Goal: Information Seeking & Learning: Check status

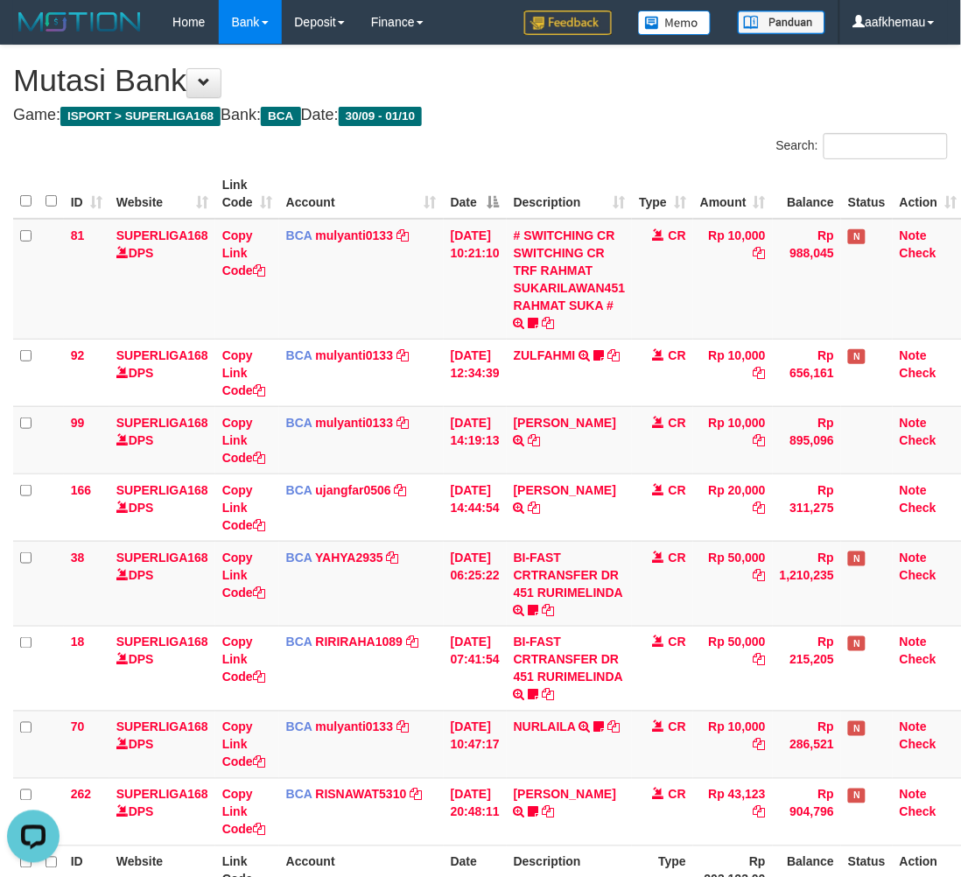
click at [565, 115] on h4 "Game: ISPORT > SUPERLIGA168 Bank: BCA Date: 30/09 - 01/10" at bounding box center [480, 116] width 935 height 18
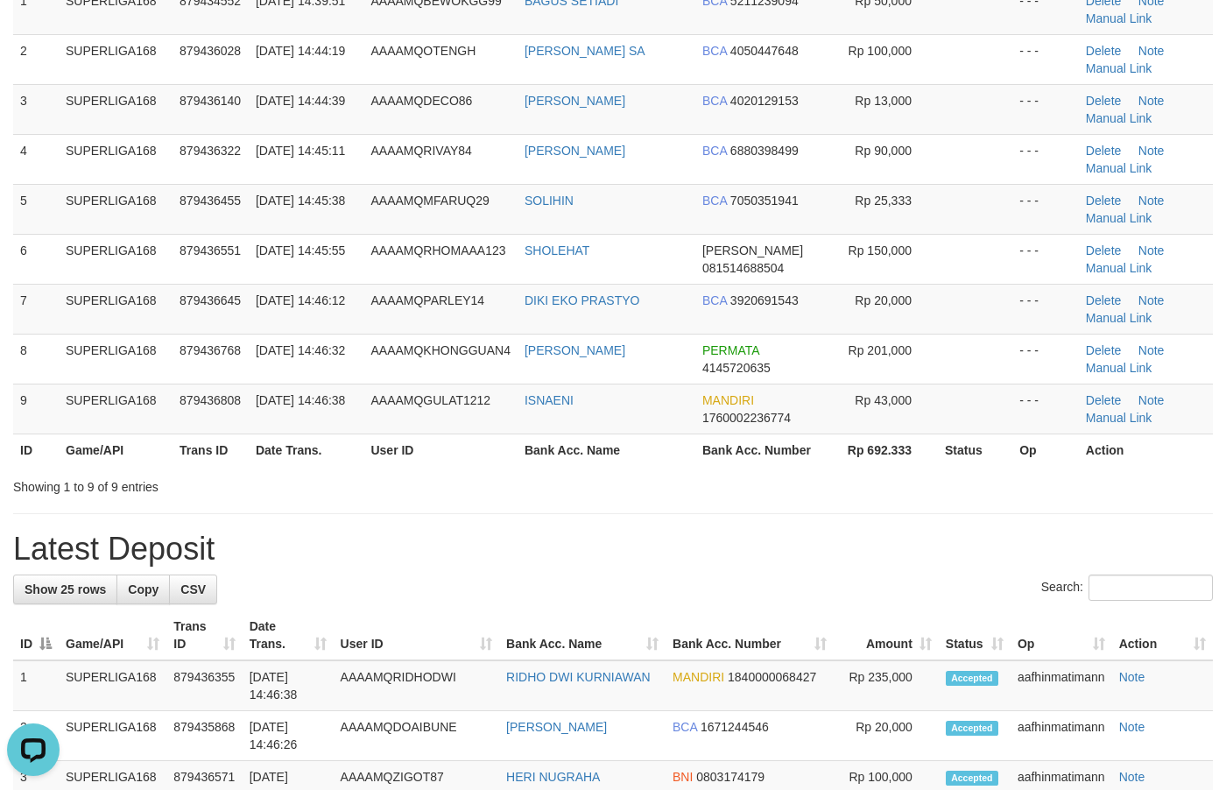
scroll to position [219, 0]
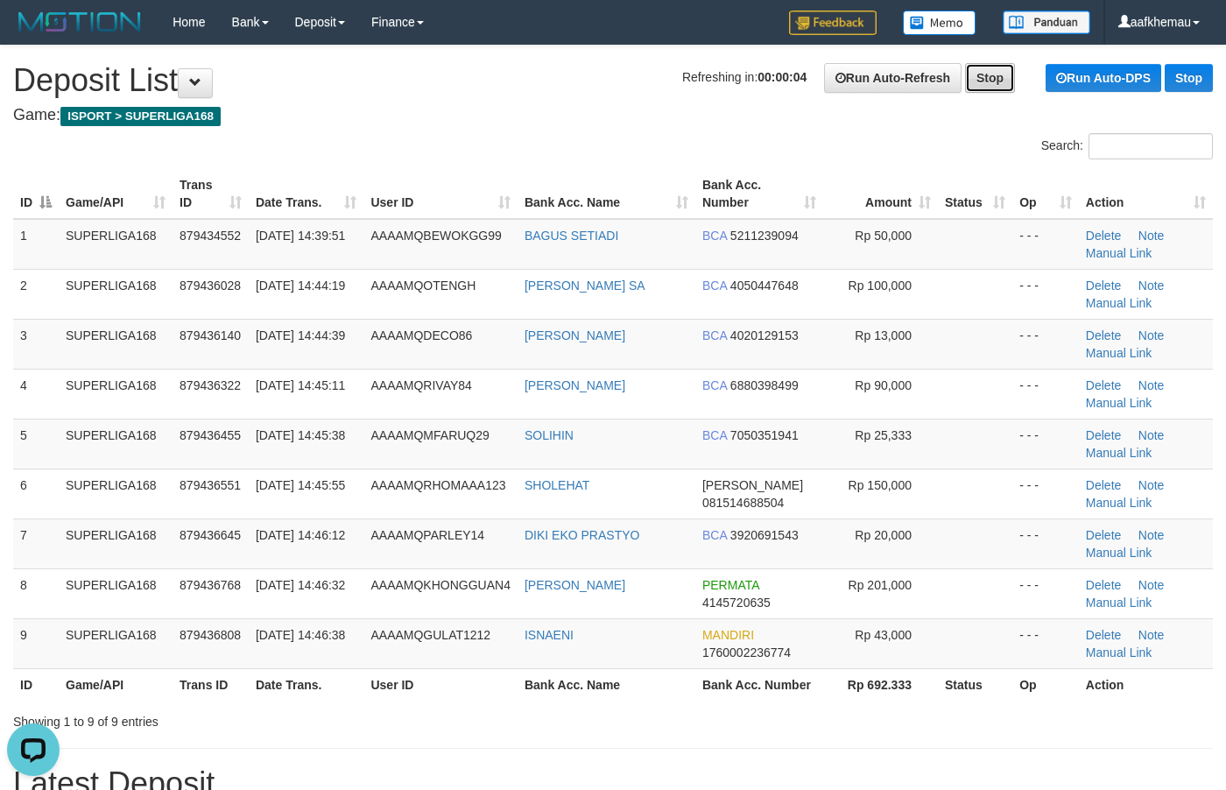
click at [970, 73] on link "Stop" at bounding box center [990, 78] width 50 height 30
click at [592, 63] on h1 "Run Auto-Refresh Stop Run Auto-DPS Stop Deposit List" at bounding box center [612, 80] width 1199 height 35
click at [596, 73] on h1 "Run Auto-Refresh Stop Run Auto-DPS Stop Deposit List" at bounding box center [612, 80] width 1199 height 35
click at [896, 81] on link "Run Auto-Refresh" at bounding box center [892, 78] width 137 height 30
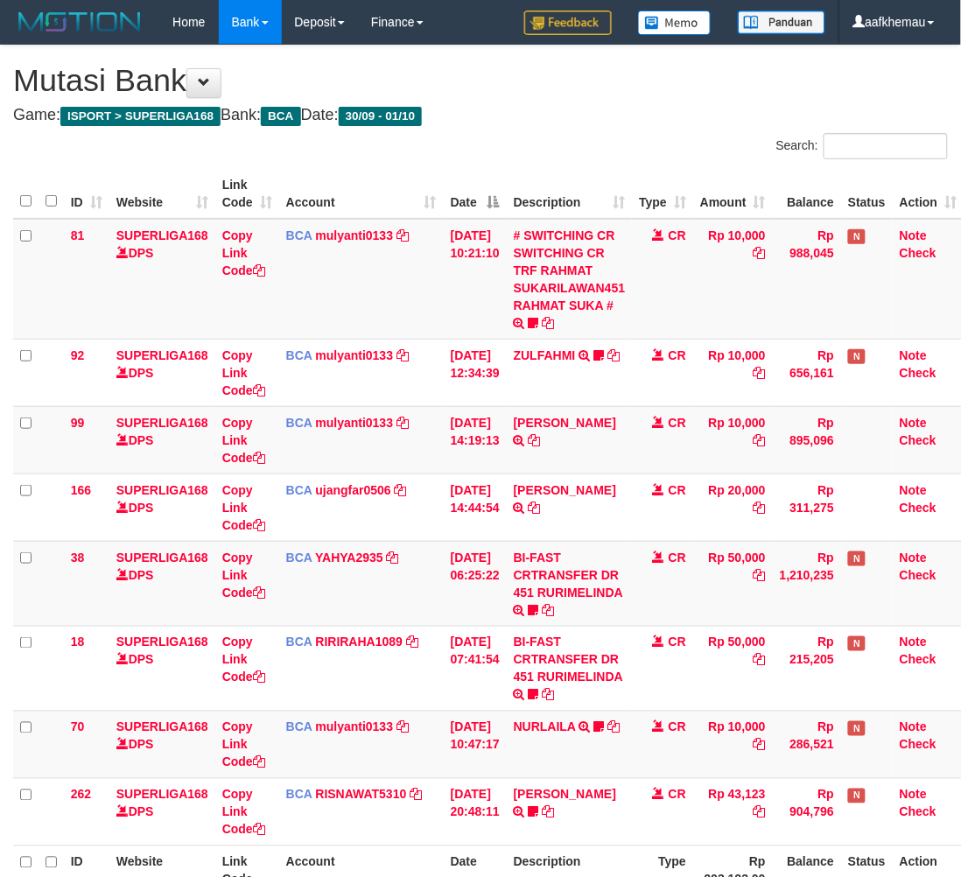
click at [615, 137] on div "**********" at bounding box center [480, 500] width 961 height 909
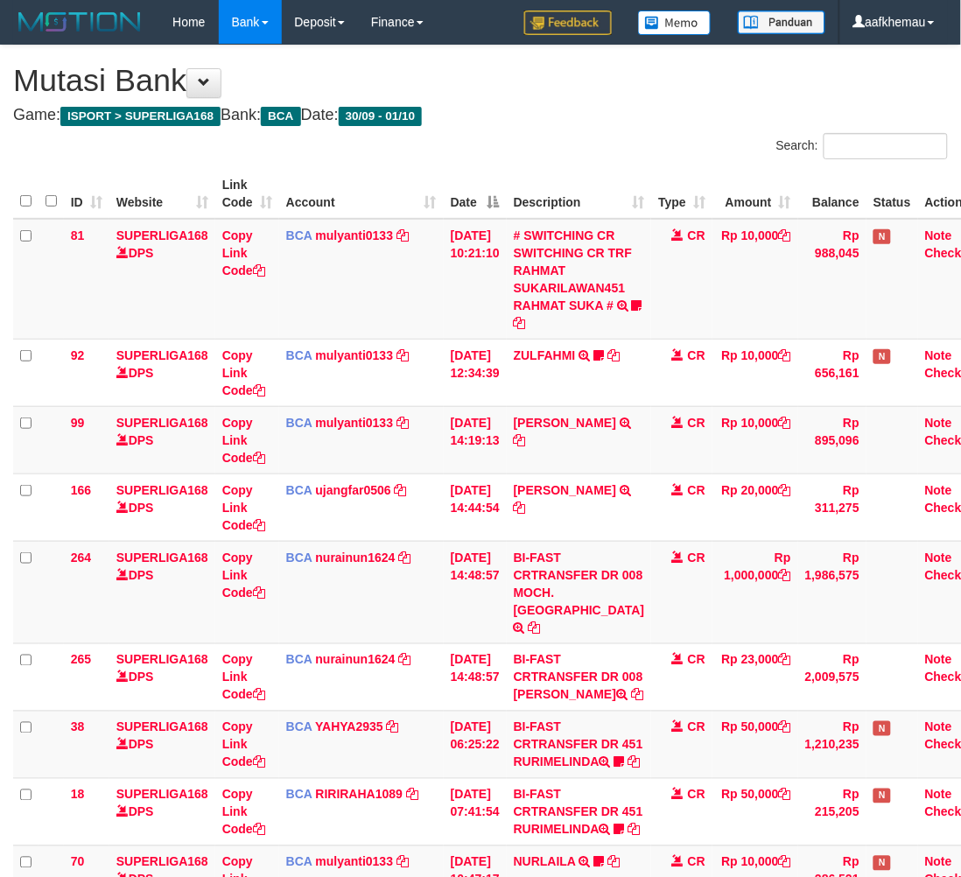
click at [692, 131] on div "**********" at bounding box center [480, 568] width 961 height 1044
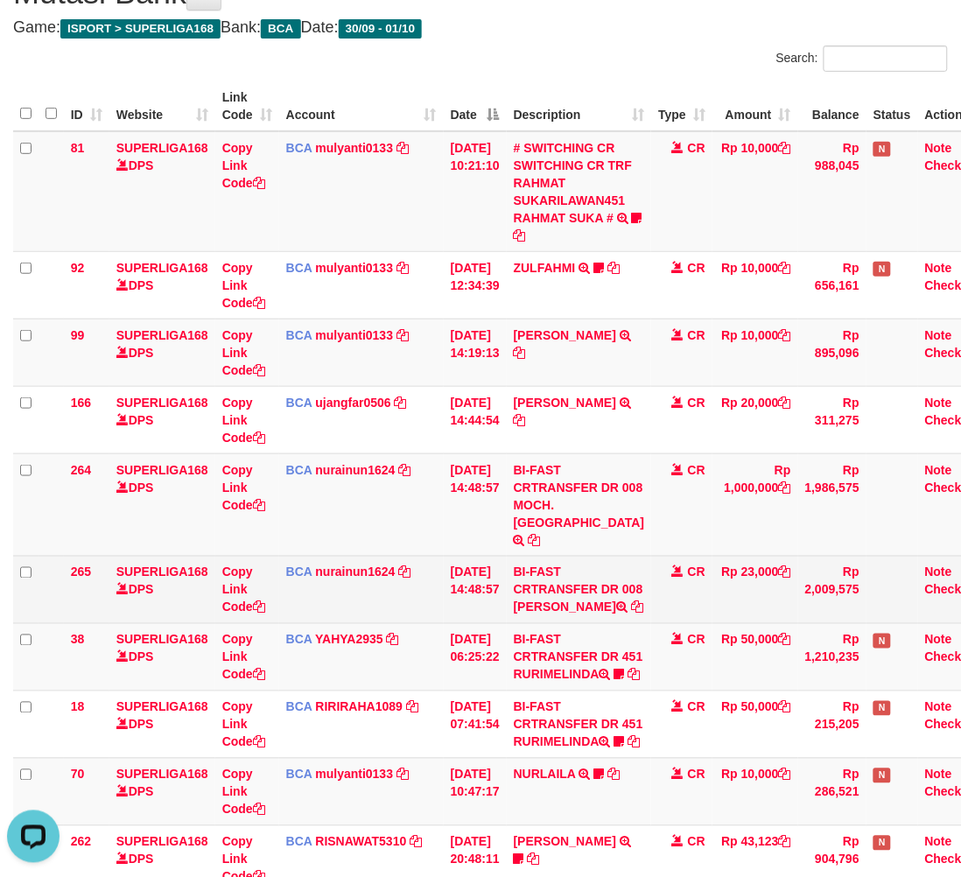
scroll to position [219, 0]
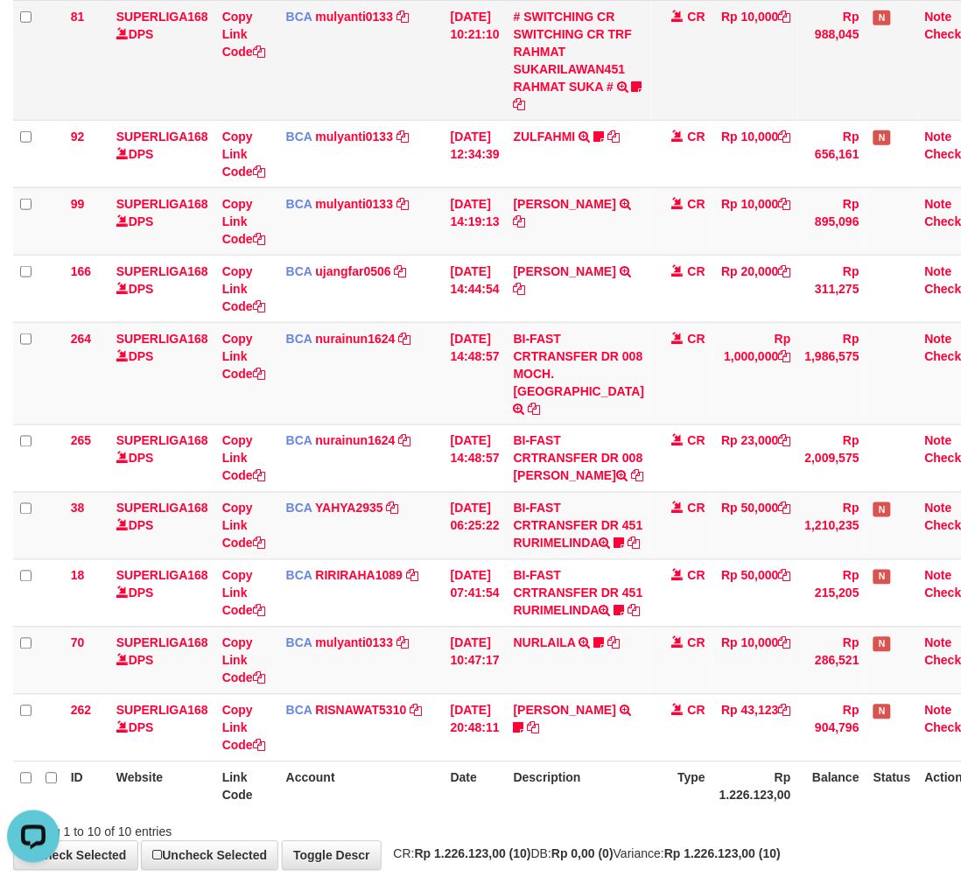
click at [363, 89] on td "BCA mulyanti0133 DPS [PERSON_NAME] mutasi_20251001_4495 | 81 mutasi_20251001_44…" at bounding box center [361, 60] width 165 height 121
click at [388, 33] on td "BCA mulyanti0133 DPS [PERSON_NAME] mutasi_20251001_4495 | 81 mutasi_20251001_44…" at bounding box center [361, 60] width 165 height 121
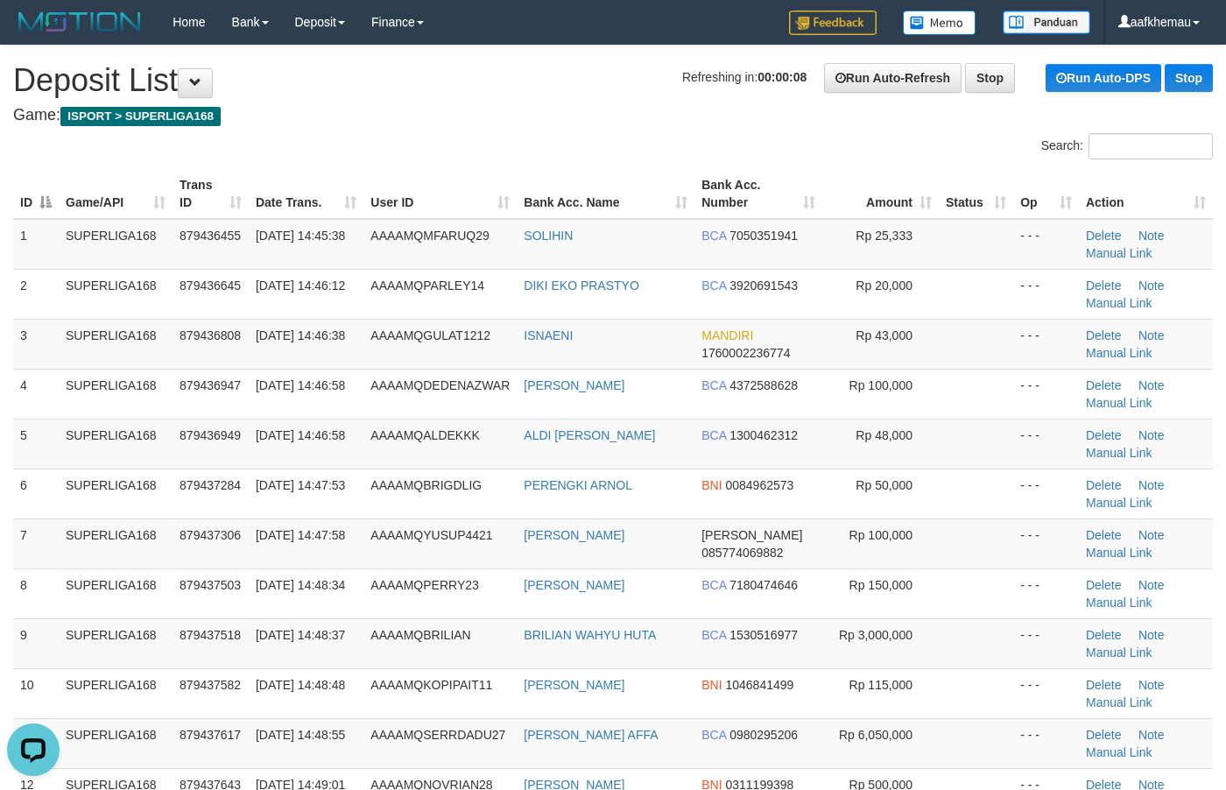
click at [528, 90] on h1 "Refreshing in: 00:00:08 Run Auto-Refresh Stop Run Auto-DPS Stop Deposit List" at bounding box center [612, 80] width 1199 height 35
copy tr "SOLIHIN"
drag, startPoint x: 595, startPoint y: 239, endPoint x: 486, endPoint y: 84, distance: 189.7
click at [502, 239] on tr "1 SUPERLIGA168 879436455 01/10/2025 14:45:38 AAAAMQMFARUQ29 SOLIHIN BCA 7050351…" at bounding box center [612, 244] width 1199 height 51
click at [486, 84] on h1 "Refreshing in: 00:00:06 Run Auto-Refresh Stop Run Auto-DPS Stop Deposit List" at bounding box center [612, 80] width 1199 height 35
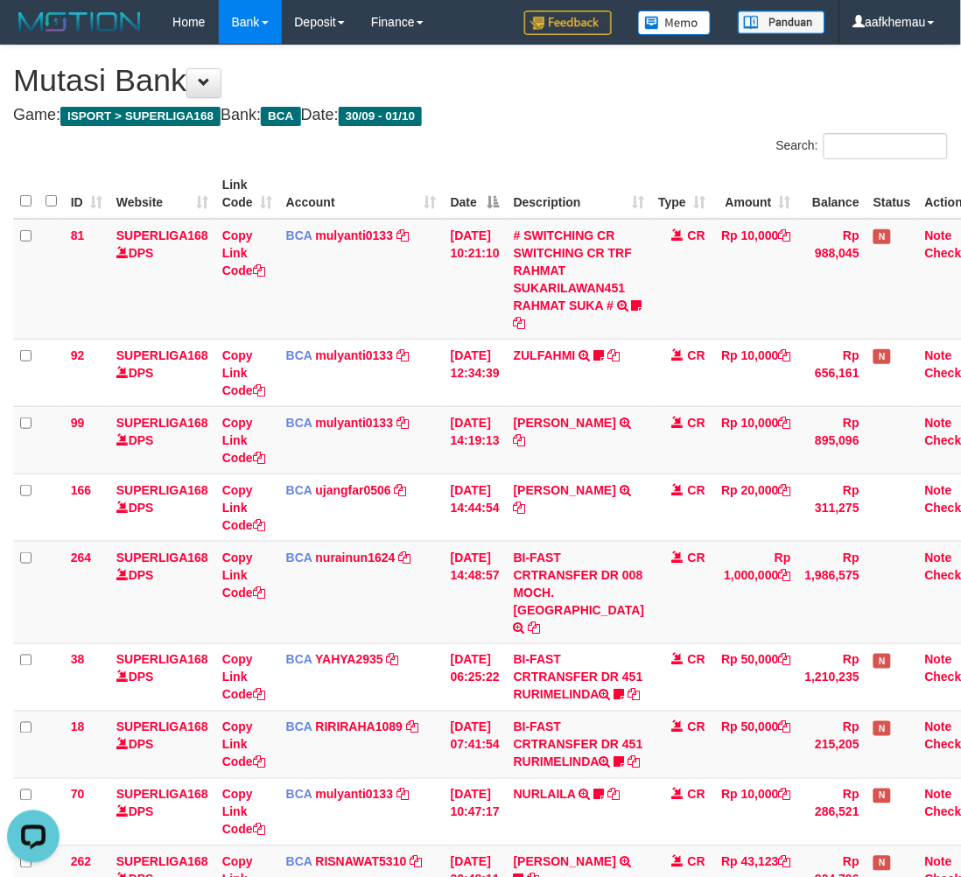
drag, startPoint x: 618, startPoint y: 103, endPoint x: 615, endPoint y: 169, distance: 65.7
click at [615, 101] on div "**********" at bounding box center [480, 534] width 961 height 976
click at [574, 116] on h4 "Game: ISPORT > SUPERLIGA168 Bank: BCA Date: 30/09 - 01/10" at bounding box center [480, 116] width 935 height 18
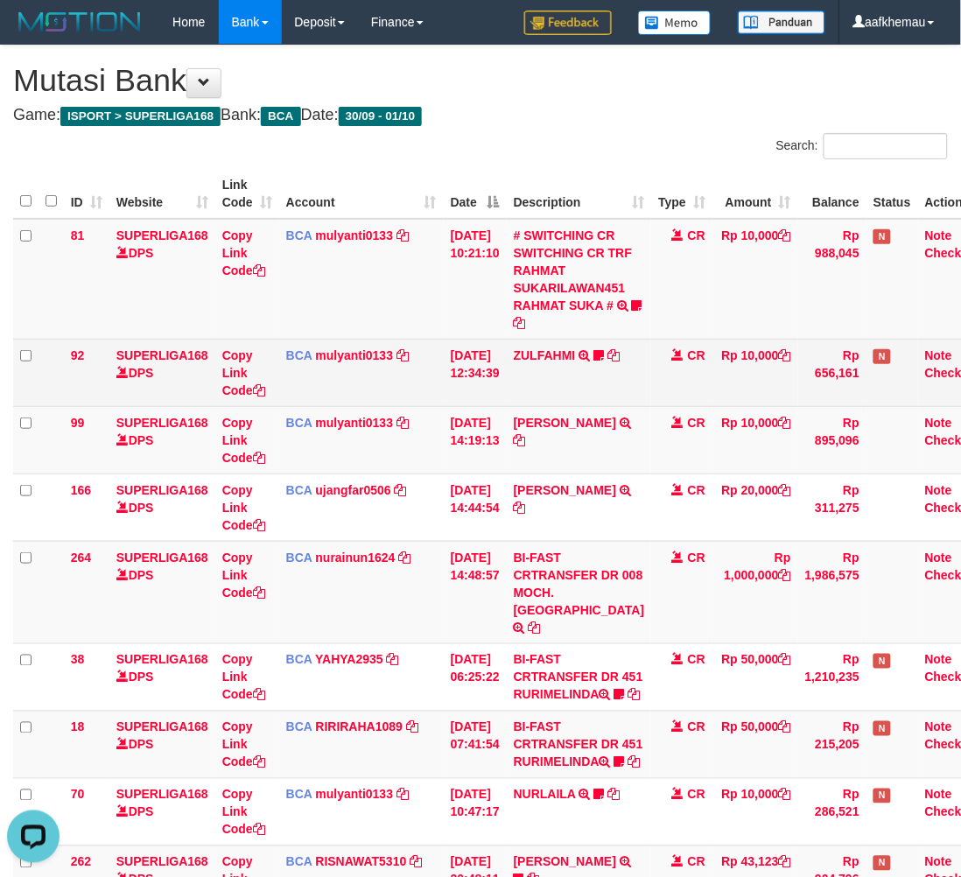
drag, startPoint x: 700, startPoint y: 102, endPoint x: 720, endPoint y: 391, distance: 289.5
click at [703, 102] on div "**********" at bounding box center [480, 534] width 961 height 976
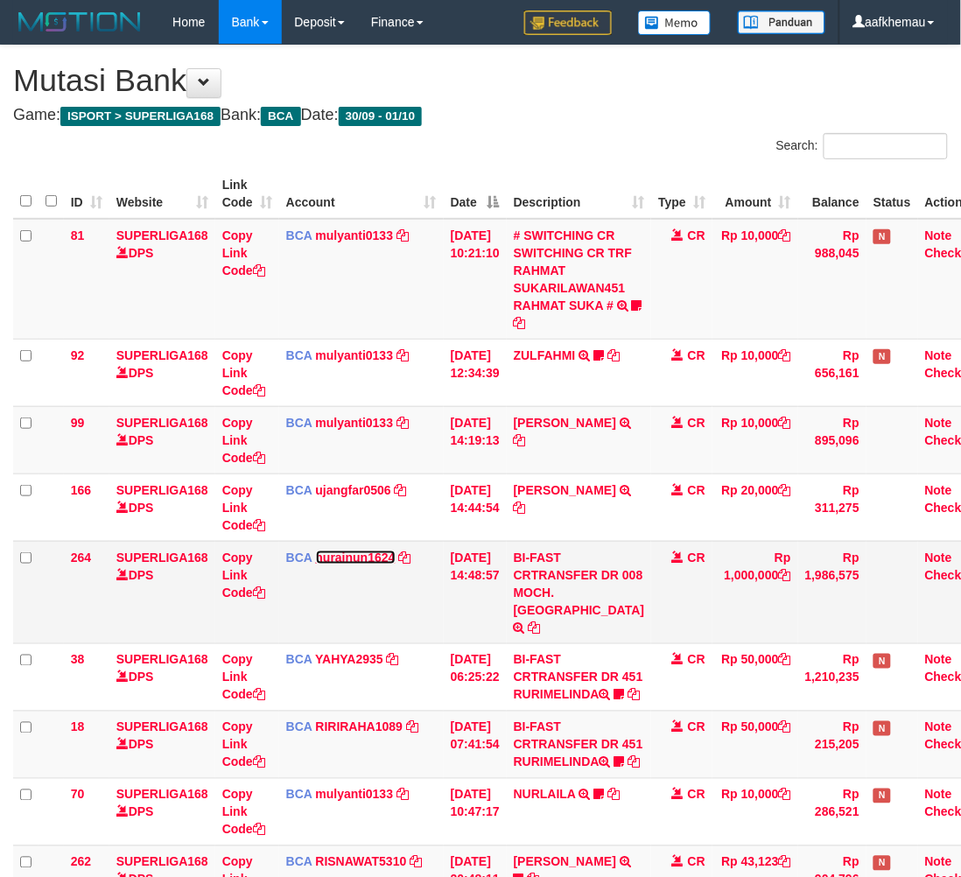
click at [383, 558] on link "nurainun1624" at bounding box center [356, 558] width 80 height 14
click at [574, 592] on td "BI-FAST CRTRANSFER DR 008 MOCH. [GEOGRAPHIC_DATA]" at bounding box center [579, 592] width 145 height 102
click at [573, 592] on td "BI-FAST CRTRANSFER DR 008 MOCH. MIFTAHUDIN" at bounding box center [579, 592] width 145 height 102
copy td "MOCH"
drag, startPoint x: 624, startPoint y: 111, endPoint x: 610, endPoint y: 112, distance: 14.0
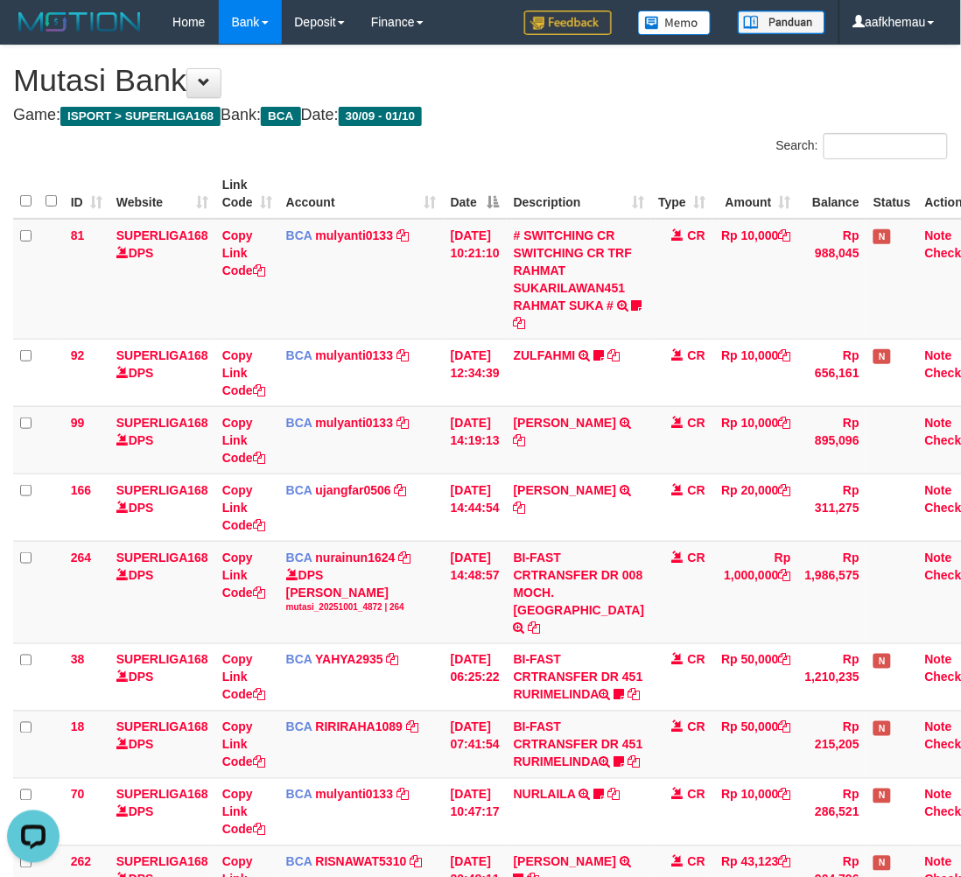
click at [608, 110] on h4 "Game: ISPORT > SUPERLIGA168 Bank: BCA Date: 30/09 - 01/10" at bounding box center [480, 116] width 935 height 18
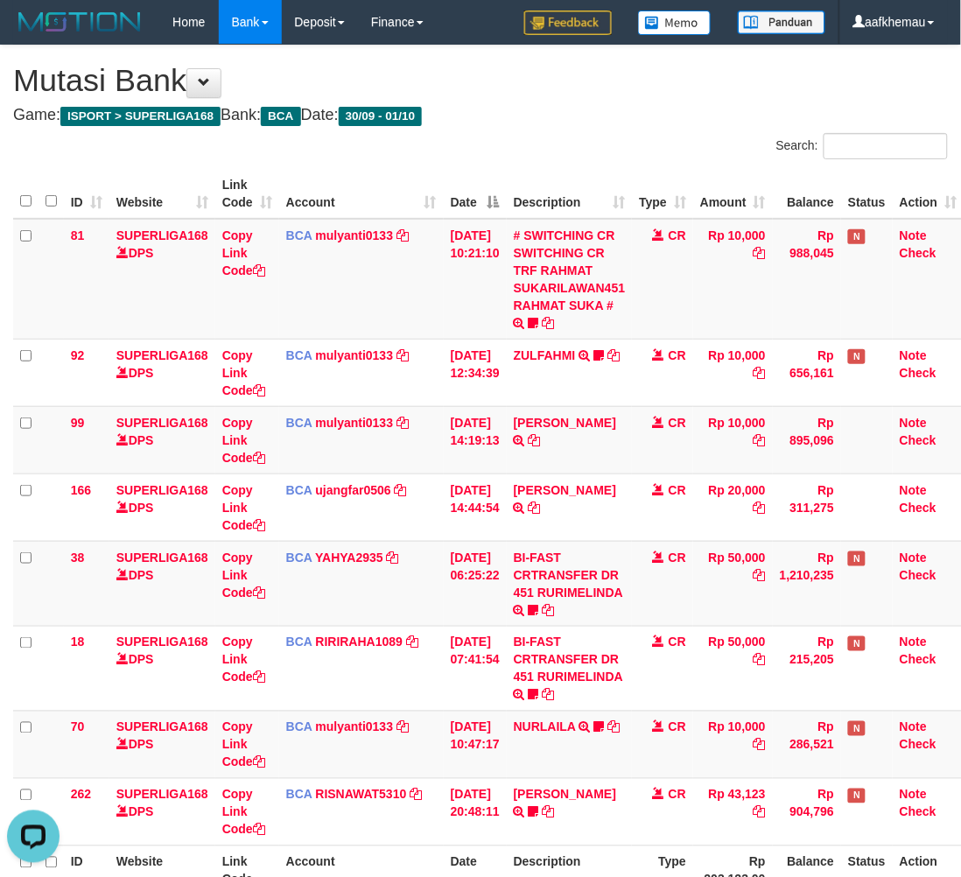
drag, startPoint x: 554, startPoint y: 129, endPoint x: 573, endPoint y: 136, distance: 20.5
click at [557, 129] on div "**********" at bounding box center [480, 500] width 961 height 909
click at [681, 80] on h1 "Mutasi Bank" at bounding box center [480, 80] width 935 height 35
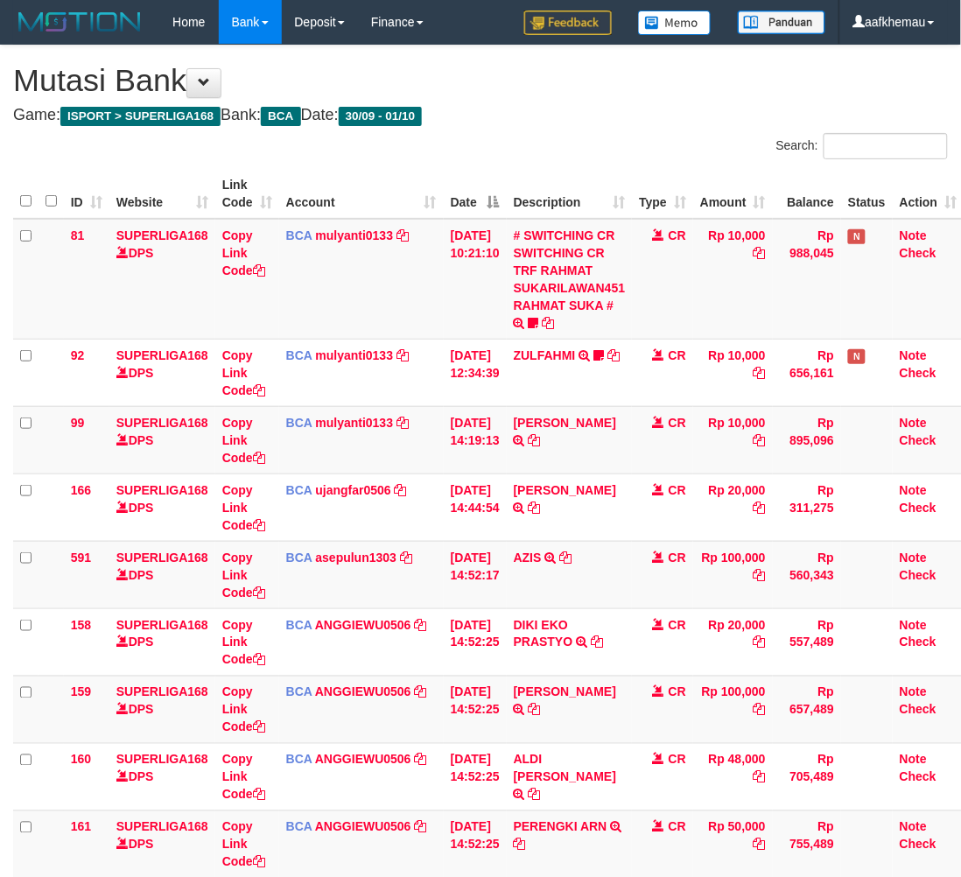
click at [650, 123] on h4 "Game: ISPORT > SUPERLIGA168 Bank: BCA Date: 30/09 - 01/10" at bounding box center [480, 116] width 935 height 18
click at [637, 129] on div "**********" at bounding box center [480, 770] width 961 height 1448
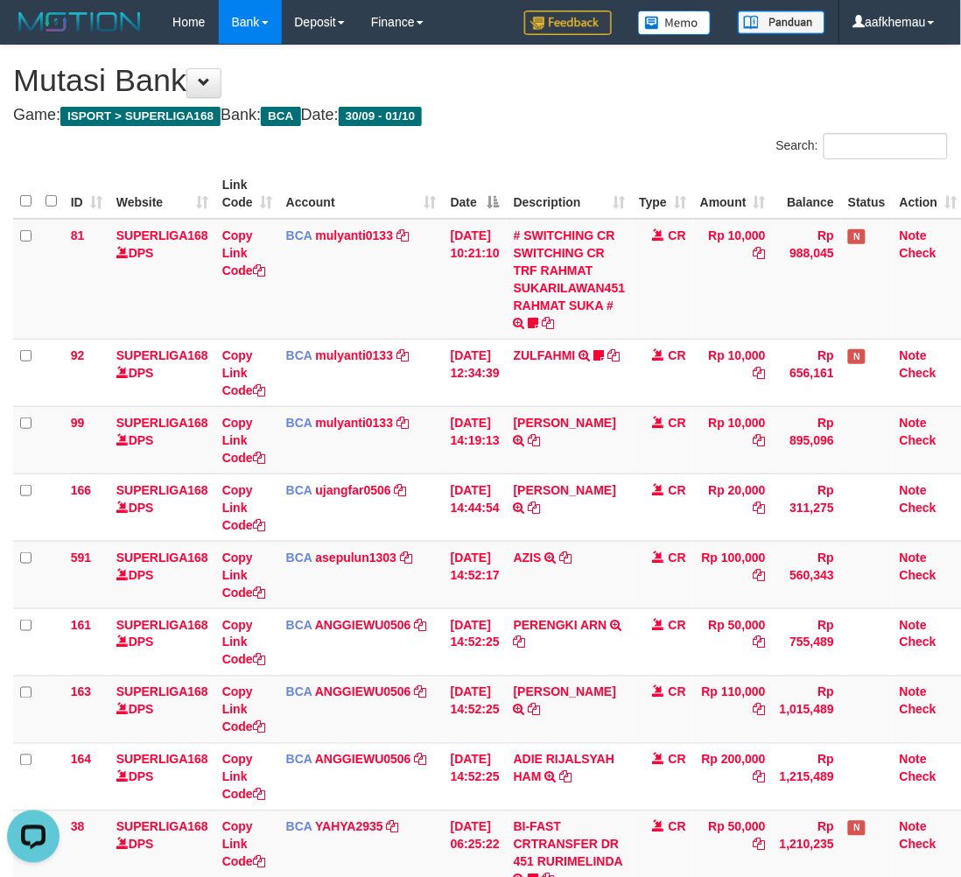
click at [620, 102] on div "**********" at bounding box center [480, 635] width 961 height 1178
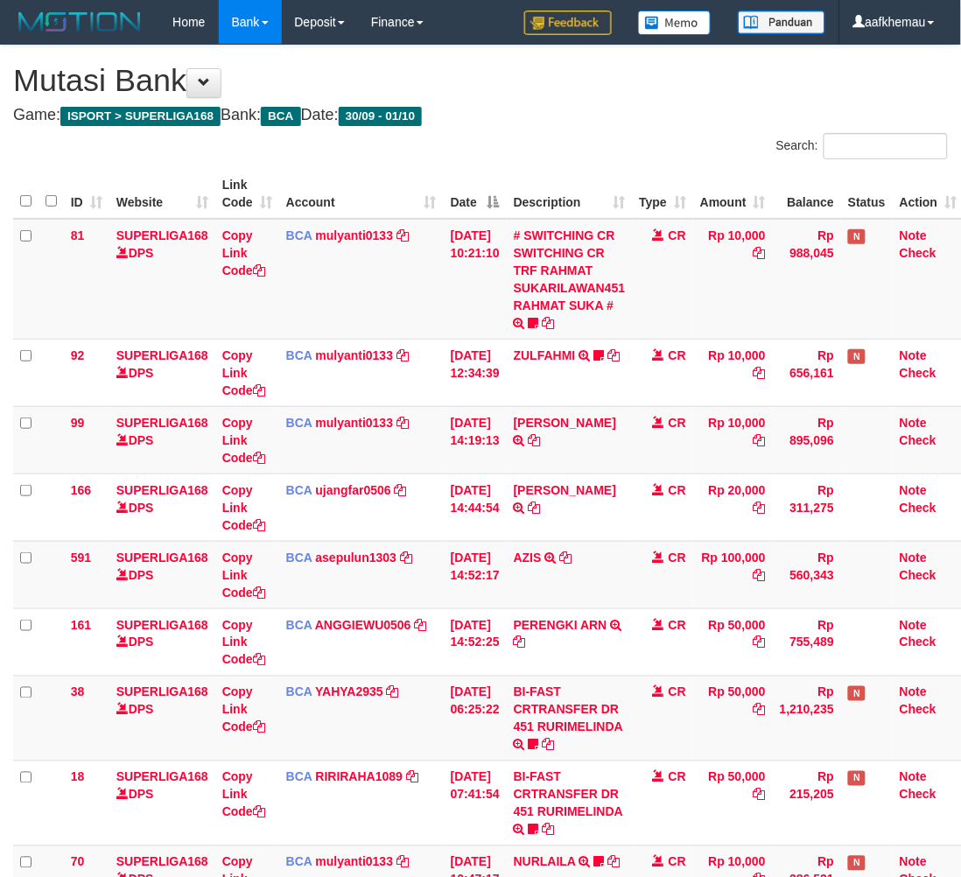
click at [575, 81] on h1 "Mutasi Bank" at bounding box center [480, 80] width 935 height 35
click at [681, 102] on div "**********" at bounding box center [480, 568] width 961 height 1044
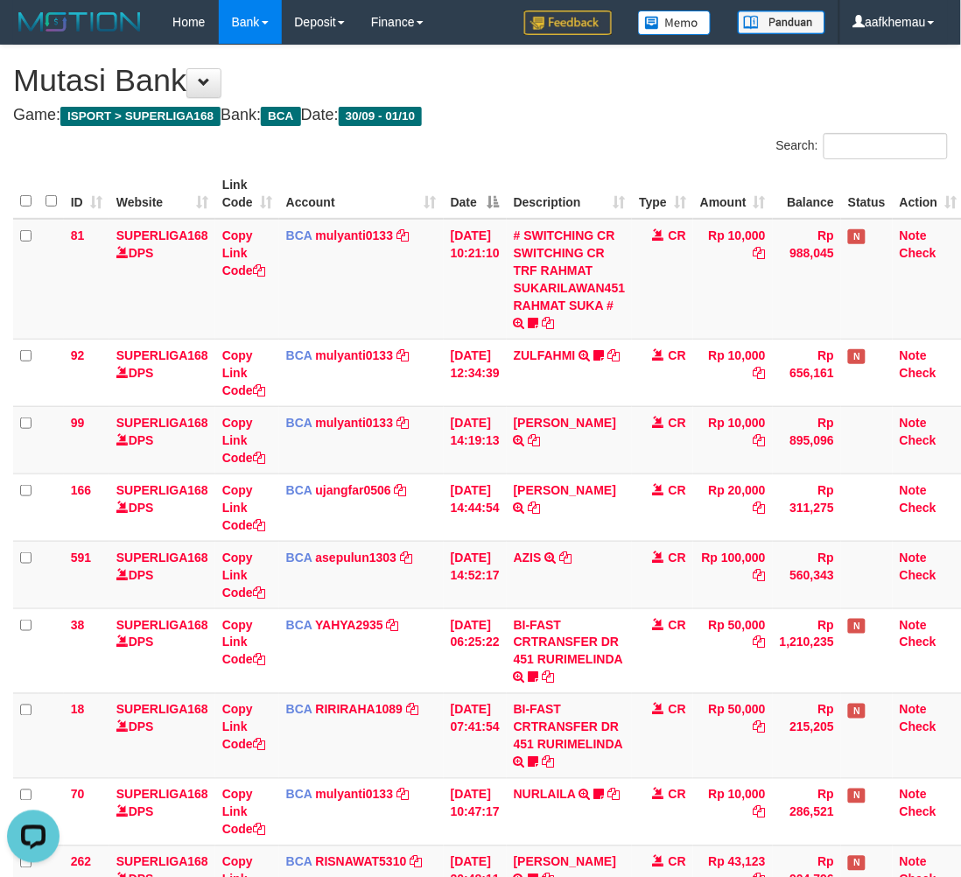
click at [633, 114] on h4 "Game: ISPORT > SUPERLIGA168 Bank: BCA Date: 30/09 - 01/10" at bounding box center [480, 116] width 935 height 18
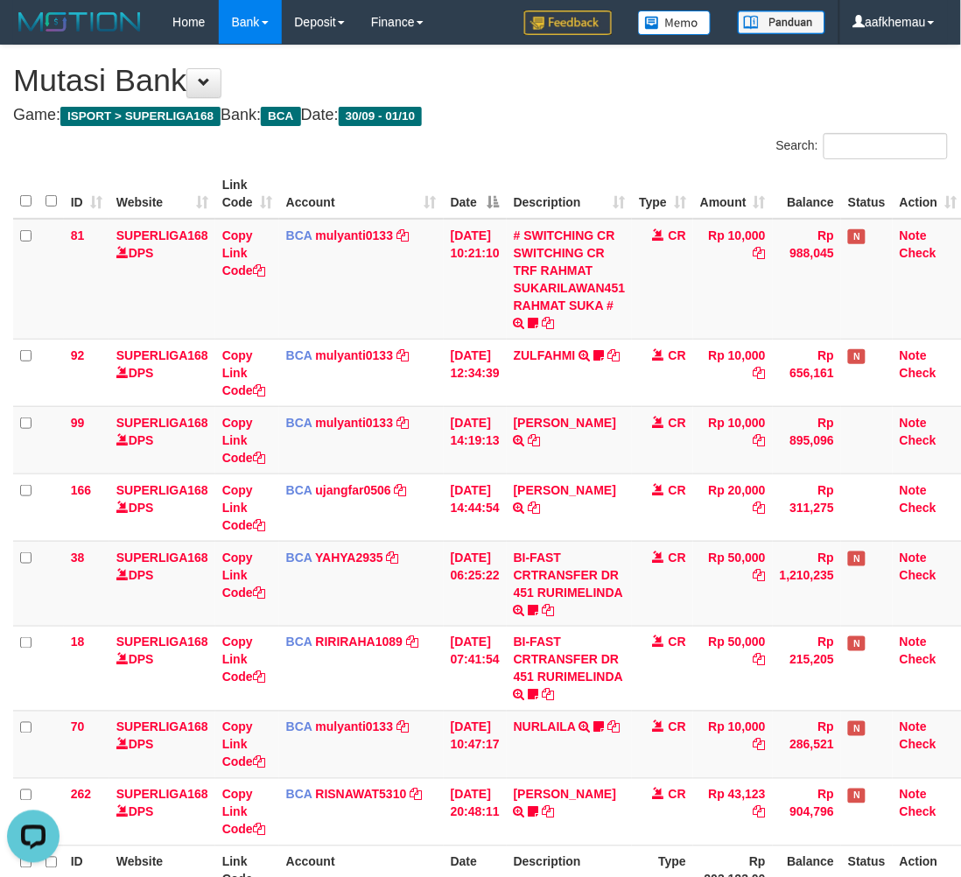
click at [587, 76] on h1 "Mutasi Bank" at bounding box center [480, 80] width 935 height 35
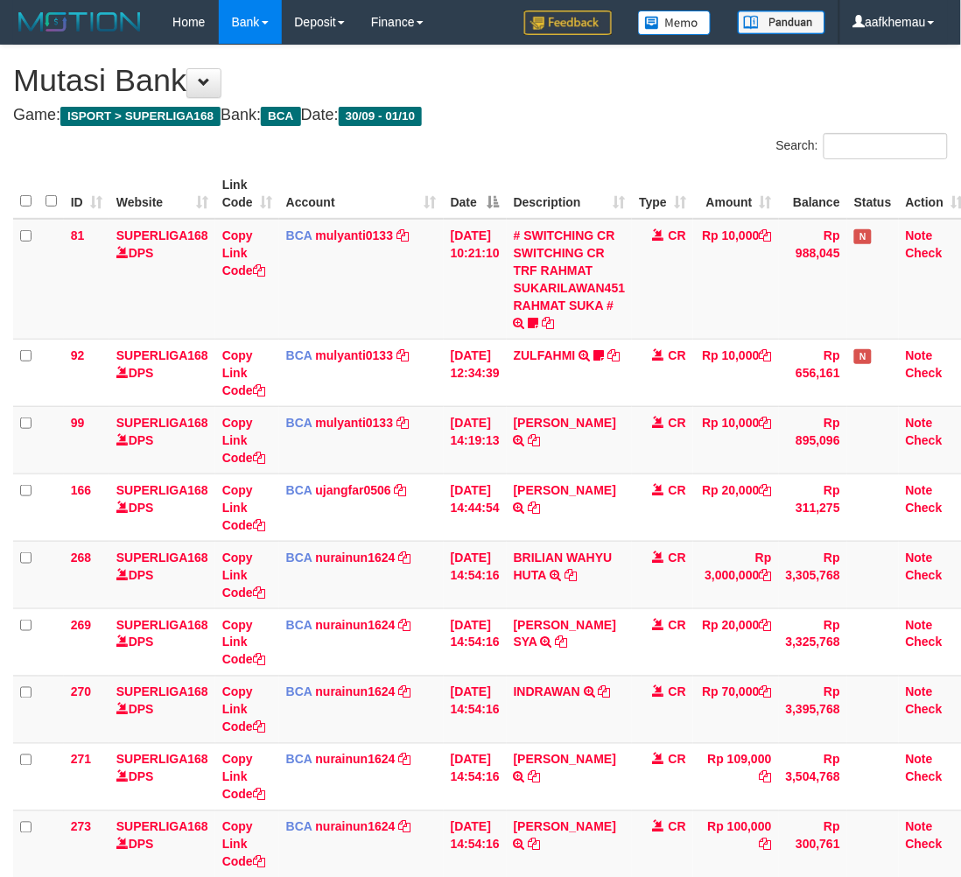
click at [641, 133] on div "Search:" at bounding box center [721, 148] width 454 height 31
click at [671, 128] on div "**********" at bounding box center [480, 787] width 961 height 1483
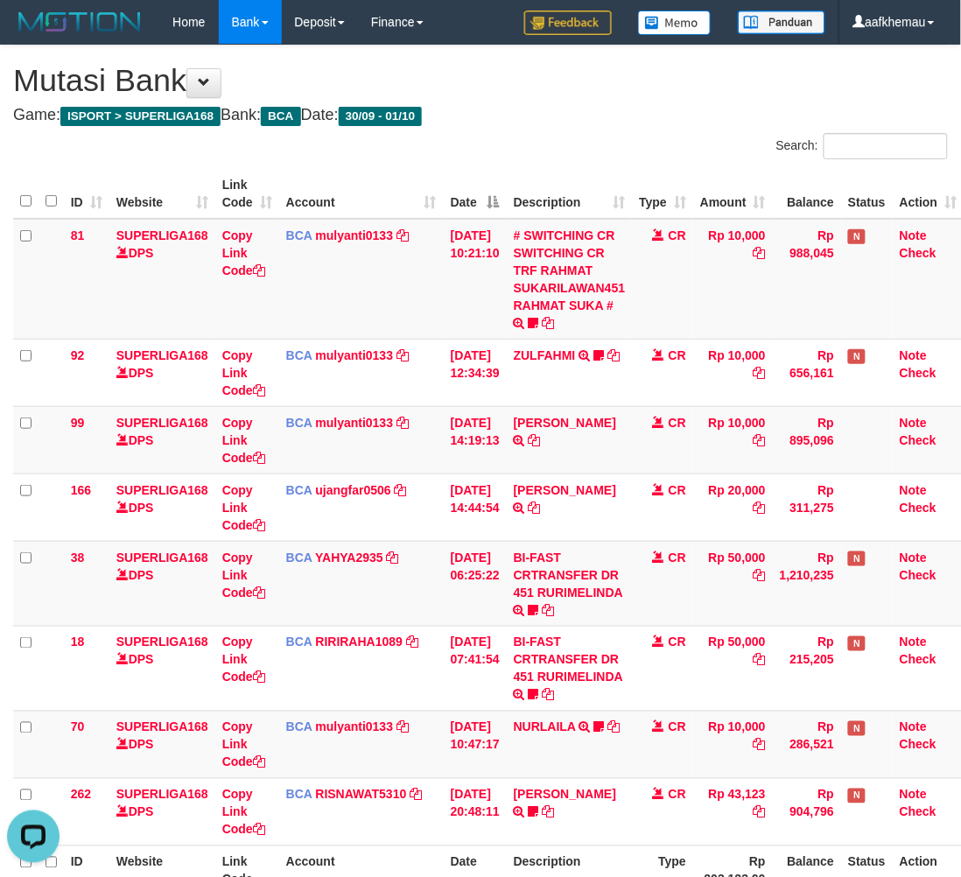
click at [618, 153] on div "Search:" at bounding box center [721, 148] width 454 height 31
click at [605, 85] on h1 "Mutasi Bank" at bounding box center [480, 80] width 935 height 35
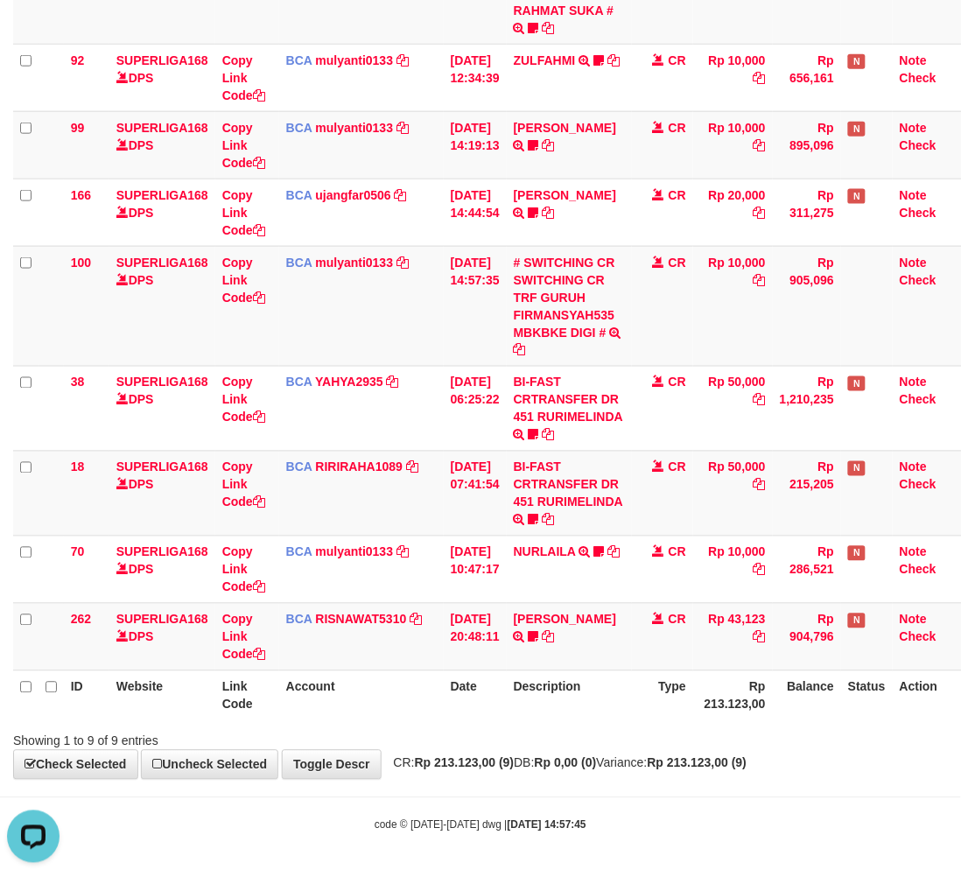
click at [622, 754] on div "**********" at bounding box center [480, 265] width 961 height 1029
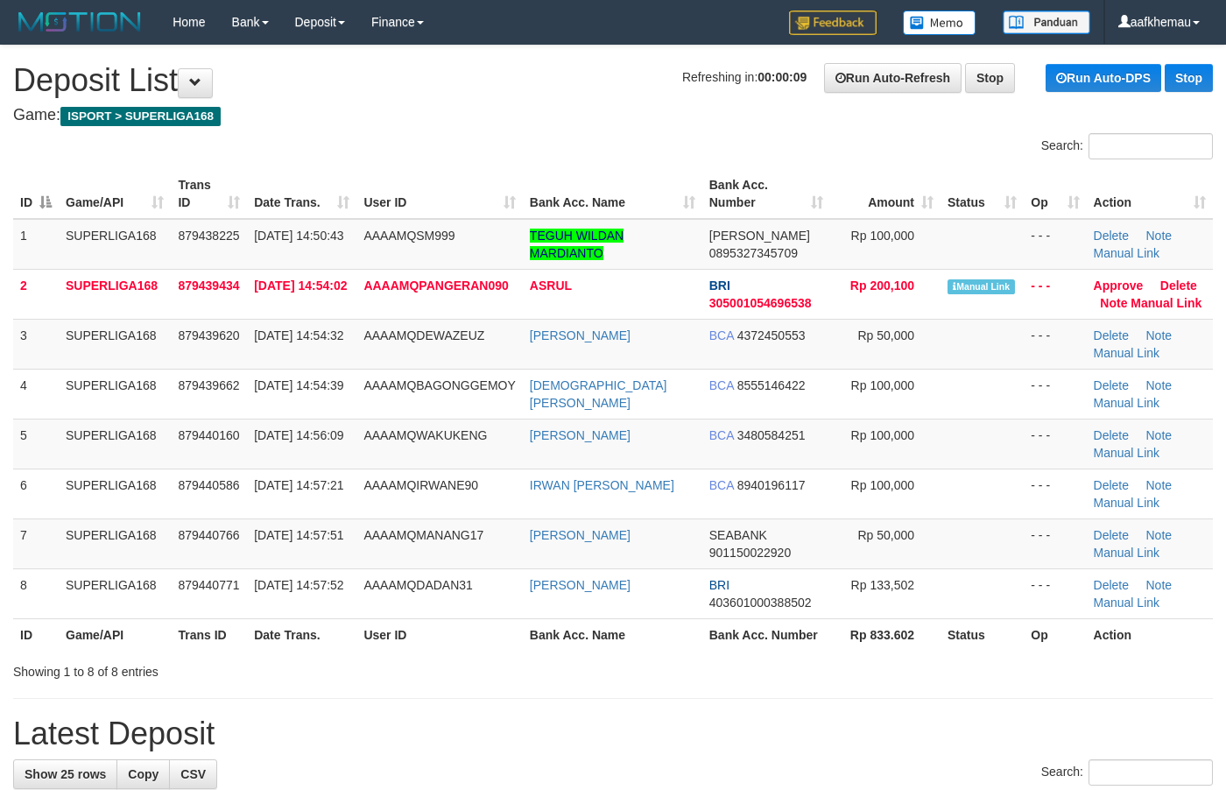
drag, startPoint x: 554, startPoint y: 92, endPoint x: 553, endPoint y: 83, distance: 8.8
click at [554, 88] on h1 "Refreshing in: 00:00:09 Run Auto-Refresh Stop Run Auto-DPS Stop Deposit List" at bounding box center [612, 80] width 1199 height 35
drag, startPoint x: 614, startPoint y: 249, endPoint x: 478, endPoint y: 77, distance: 219.4
click at [492, 230] on tr "1 SUPERLIGA168 879438225 01/10/2025 14:50:43 AAAAMQSM999 TEGUH WILDAN MARDIANTO…" at bounding box center [612, 244] width 1199 height 51
click at [478, 79] on h1 "Refreshing in: 00:00:05 Run Auto-Refresh Stop Run Auto-DPS Stop Deposit List" at bounding box center [612, 80] width 1199 height 35
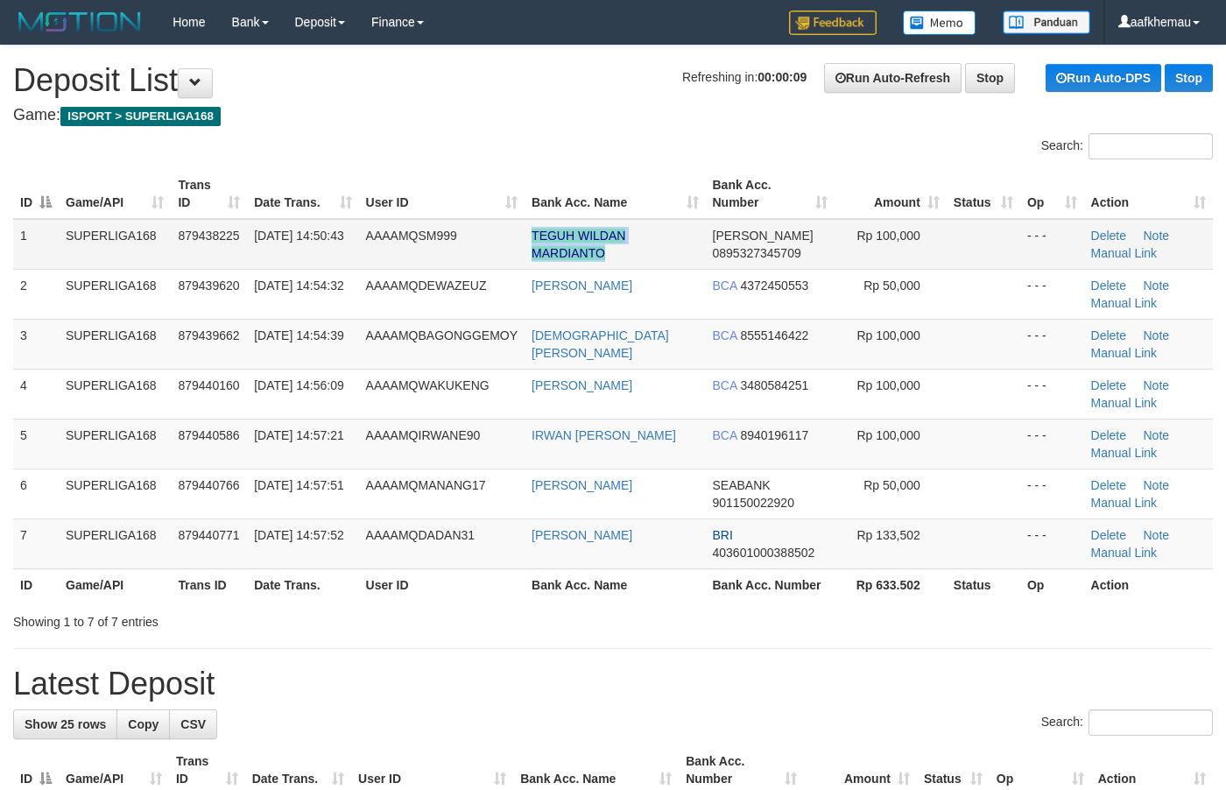
copy tr "TEGUH WILDAN MARDIANTO"
drag, startPoint x: 537, startPoint y: 236, endPoint x: 513, endPoint y: 221, distance: 28.4
click at [513, 221] on tr "1 SUPERLIGA168 879438225 01/10/2025 14:50:43 AAAAMQSM999 TEGUH WILDAN MARDIANTO…" at bounding box center [612, 244] width 1199 height 51
click at [557, 116] on h4 "Game: ISPORT > SUPERLIGA168" at bounding box center [612, 116] width 1199 height 18
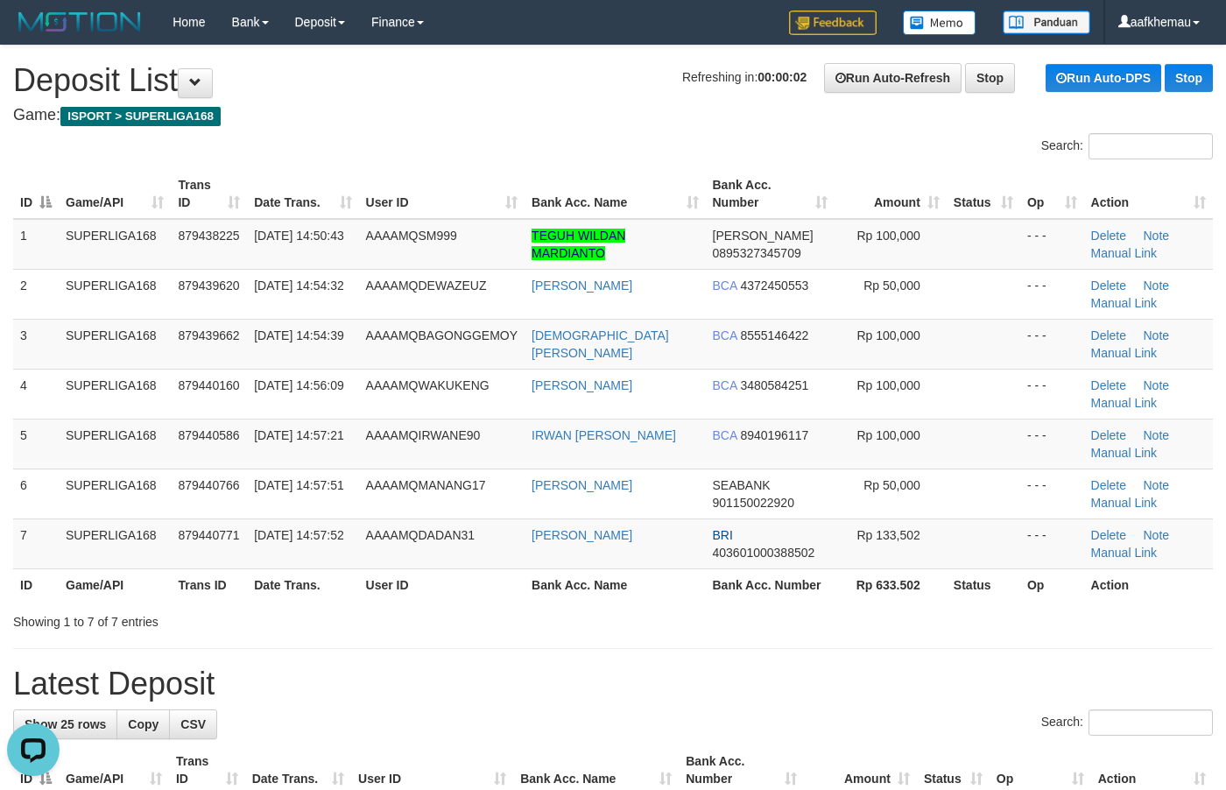
drag, startPoint x: 479, startPoint y: 106, endPoint x: 528, endPoint y: 144, distance: 62.3
click at [479, 107] on h4 "Game: ISPORT > SUPERLIGA168" at bounding box center [612, 116] width 1199 height 18
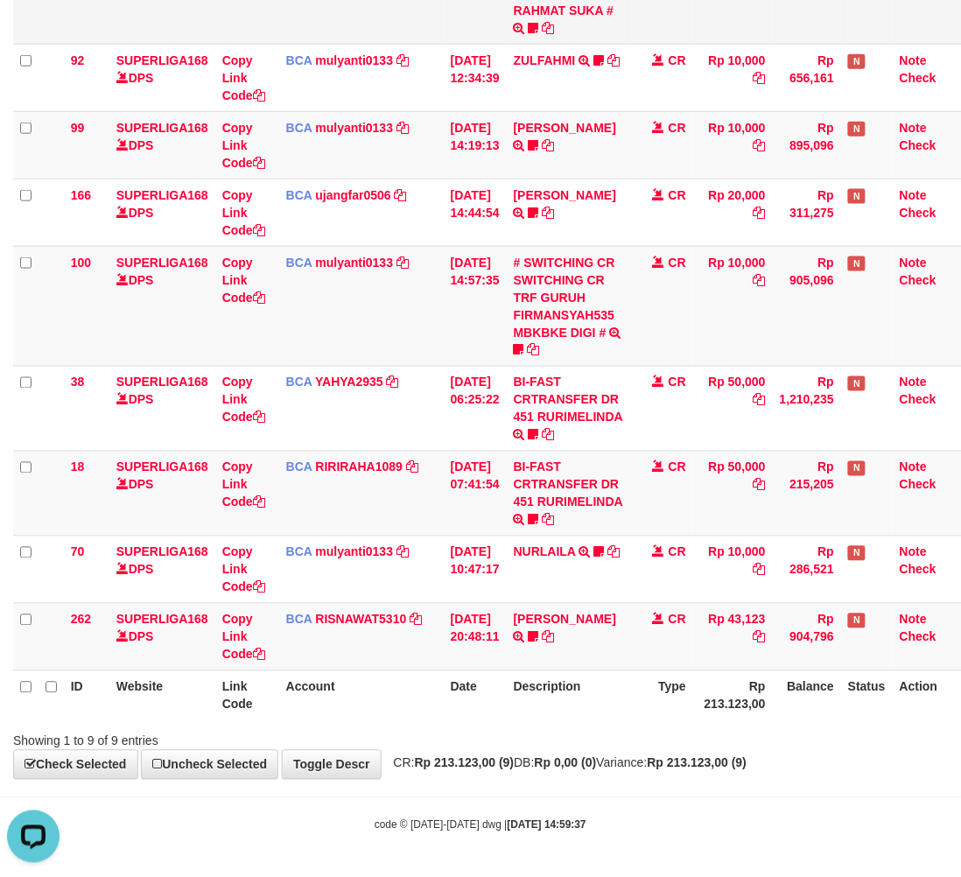
drag, startPoint x: 383, startPoint y: 41, endPoint x: 401, endPoint y: 40, distance: 18.4
click at [376, 44] on td "BCA mulyanti0133 DPS MULYANTI mutasi_20251001_4495 | 92 mutasi_20251001_4495 | …" at bounding box center [361, 77] width 165 height 67
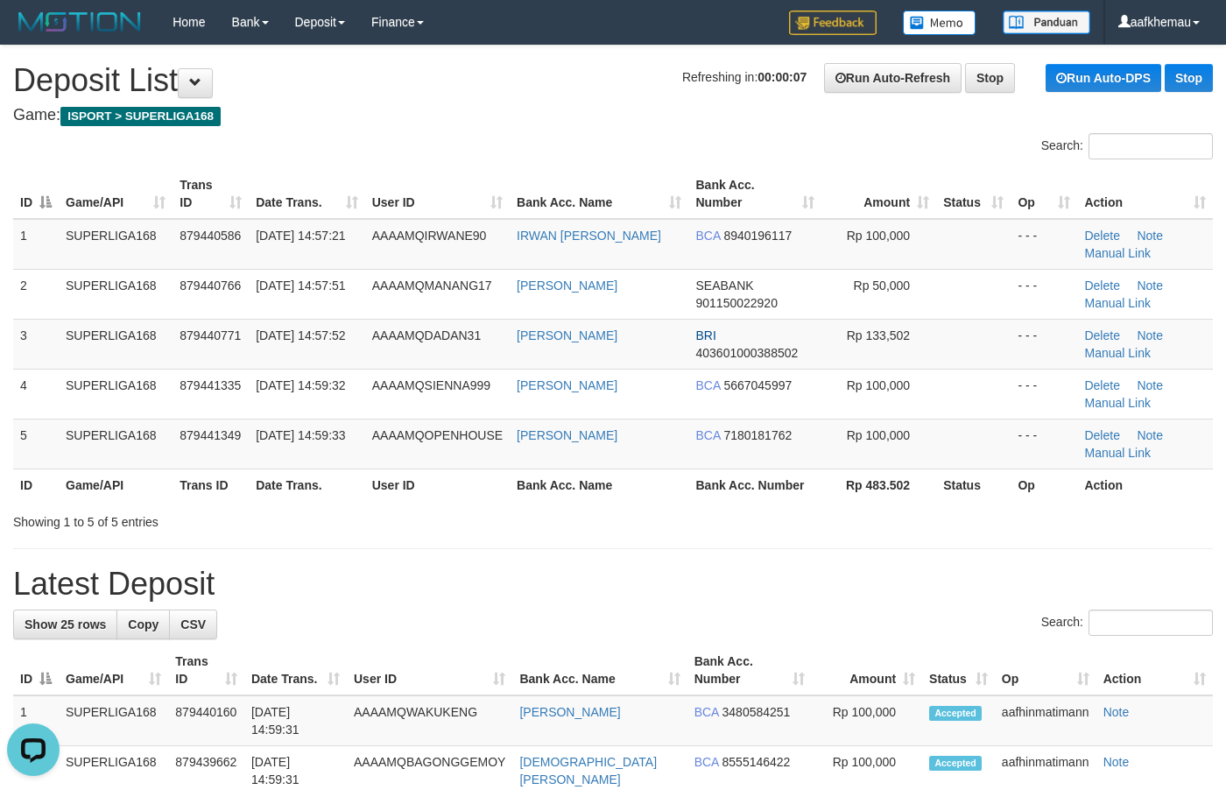
click at [558, 107] on h4 "Game: ISPORT > SUPERLIGA168" at bounding box center [612, 116] width 1199 height 18
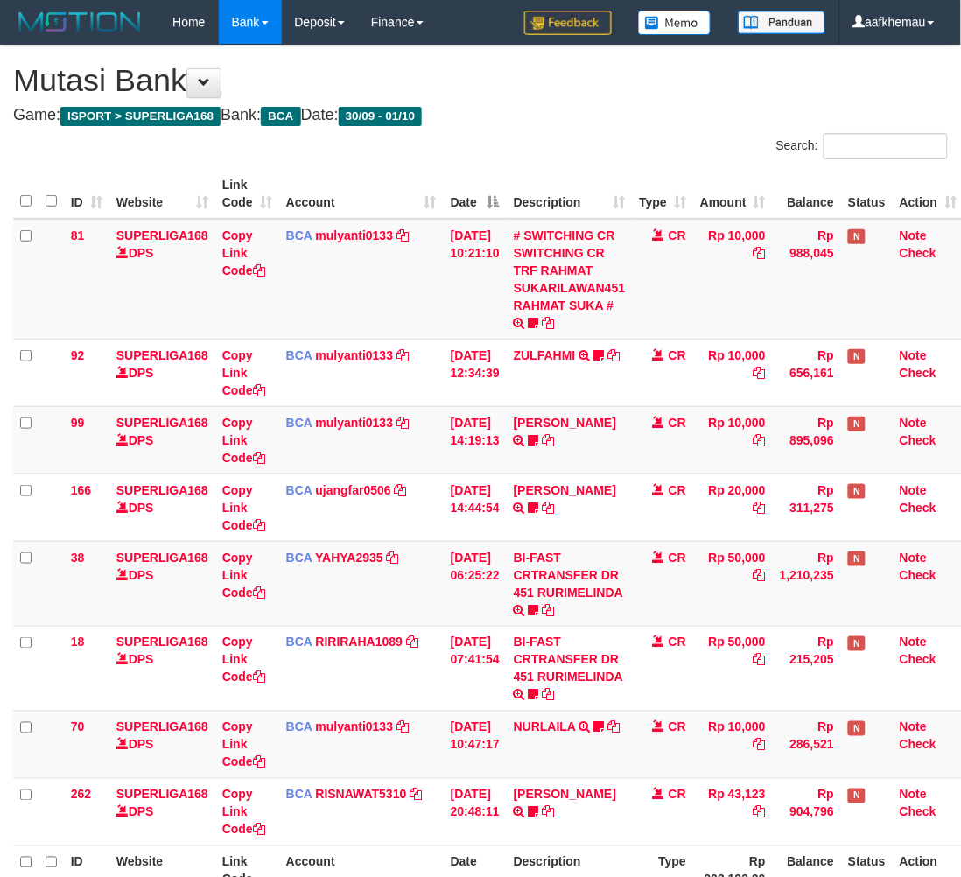
click at [563, 116] on h4 "Game: ISPORT > SUPERLIGA168 Bank: BCA Date: 30/09 - 01/10" at bounding box center [480, 116] width 935 height 18
click at [553, 114] on h4 "Game: ISPORT > SUPERLIGA168 Bank: BCA Date: 30/09 - 01/10" at bounding box center [480, 116] width 935 height 18
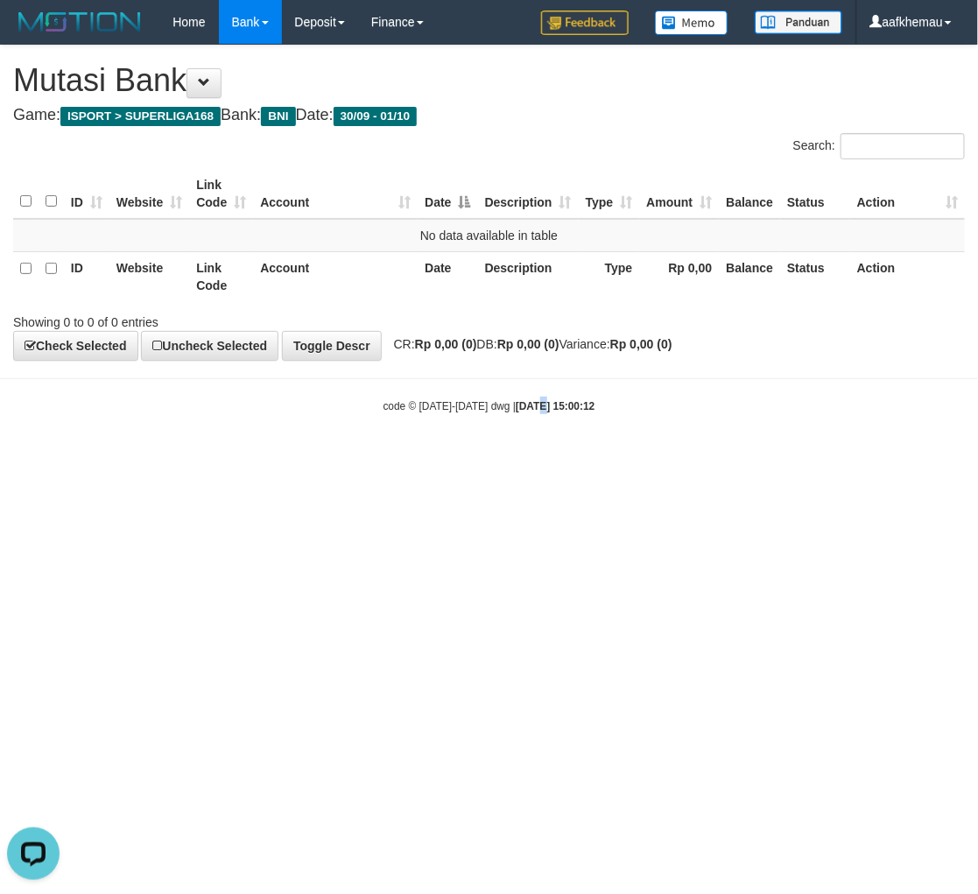
click at [522, 458] on html "Toggle navigation Home Bank Account List Load By Website Group [ISPORT] SUPERLI…" at bounding box center [489, 229] width 978 height 458
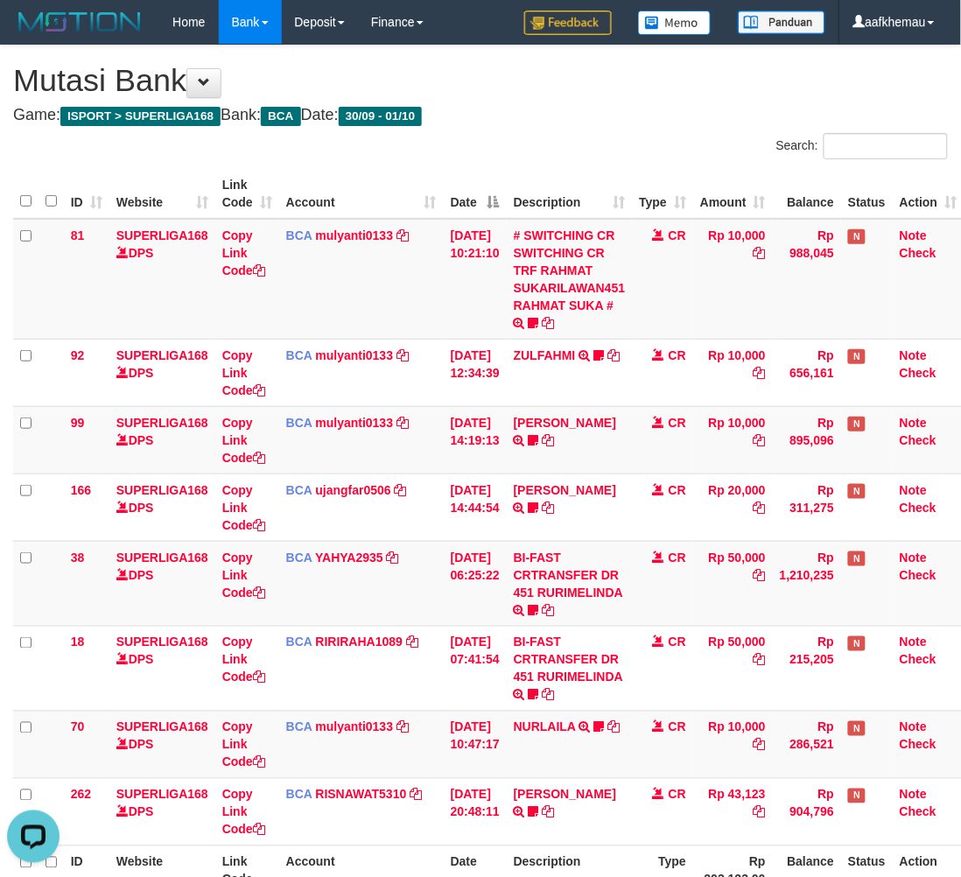
click at [650, 108] on h4 "Game: ISPORT > SUPERLIGA168 Bank: BCA Date: 30/09 - 01/10" at bounding box center [480, 116] width 935 height 18
click at [585, 102] on div "**********" at bounding box center [480, 500] width 961 height 909
click at [556, 115] on h4 "Game: ISPORT > SUPERLIGA168 Bank: BCA Date: 30/09 - 01/10" at bounding box center [480, 116] width 935 height 18
click at [658, 103] on div "**********" at bounding box center [480, 500] width 961 height 909
click at [661, 97] on h1 "Mutasi Bank" at bounding box center [480, 80] width 935 height 35
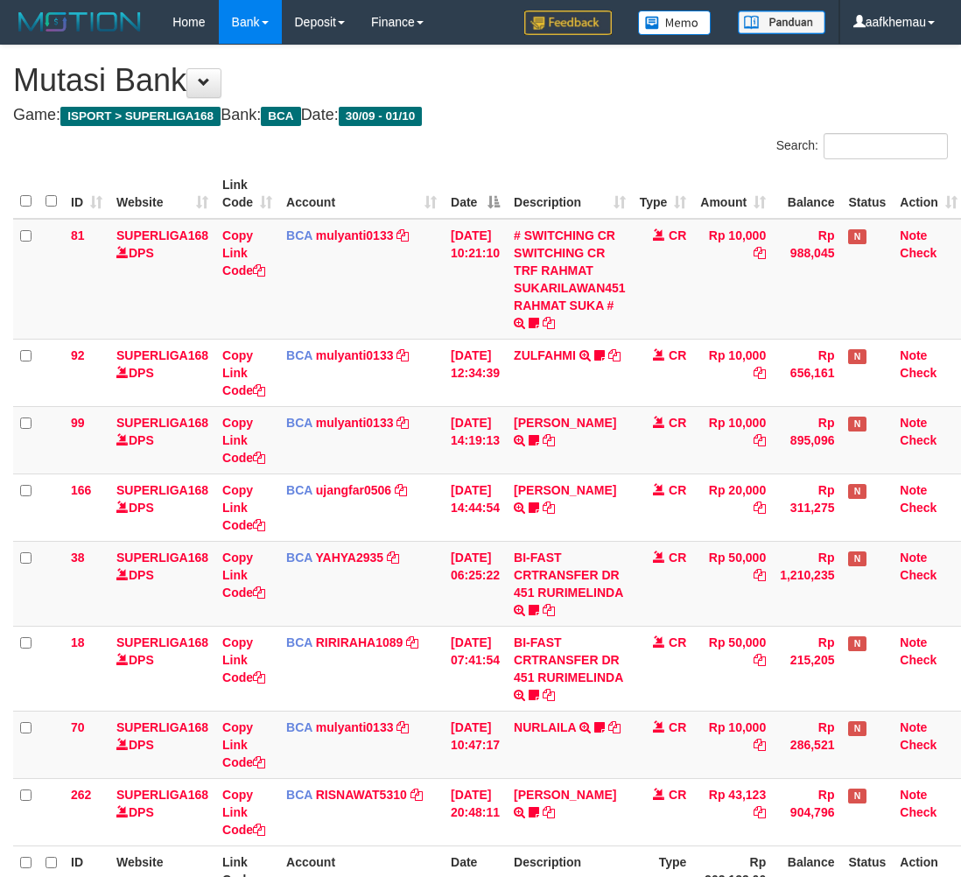
click at [661, 97] on h1 "Mutasi Bank" at bounding box center [480, 80] width 935 height 35
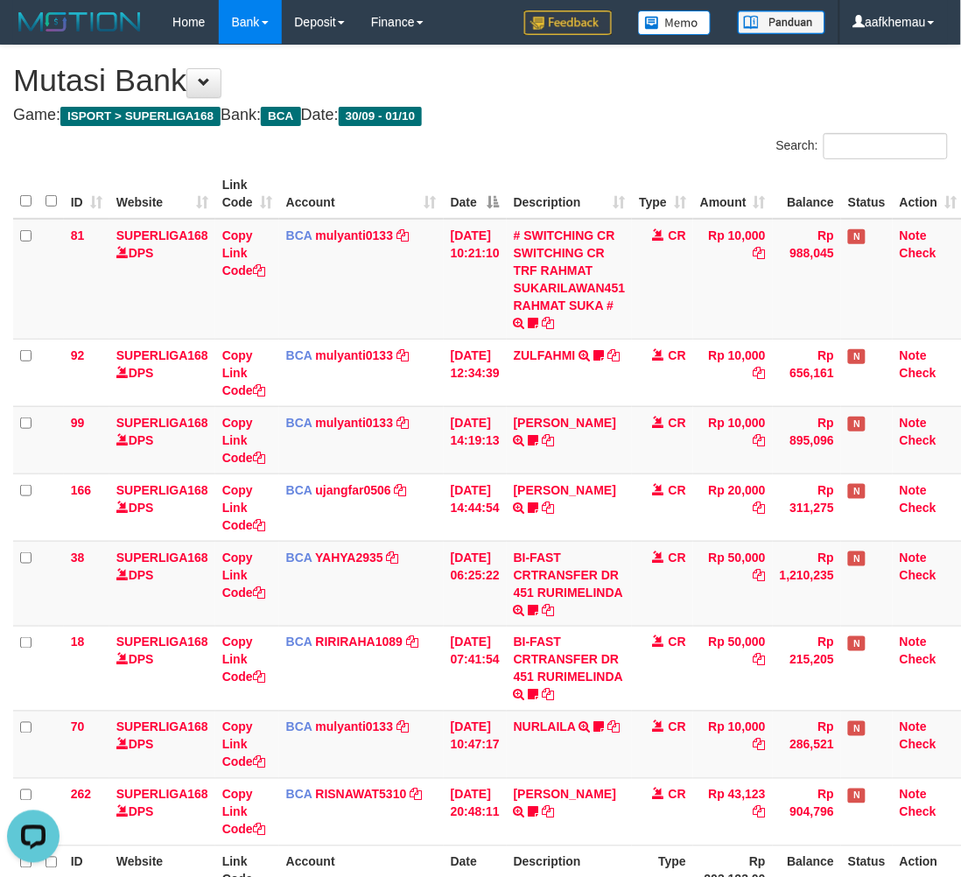
click at [675, 101] on div "**********" at bounding box center [480, 500] width 961 height 909
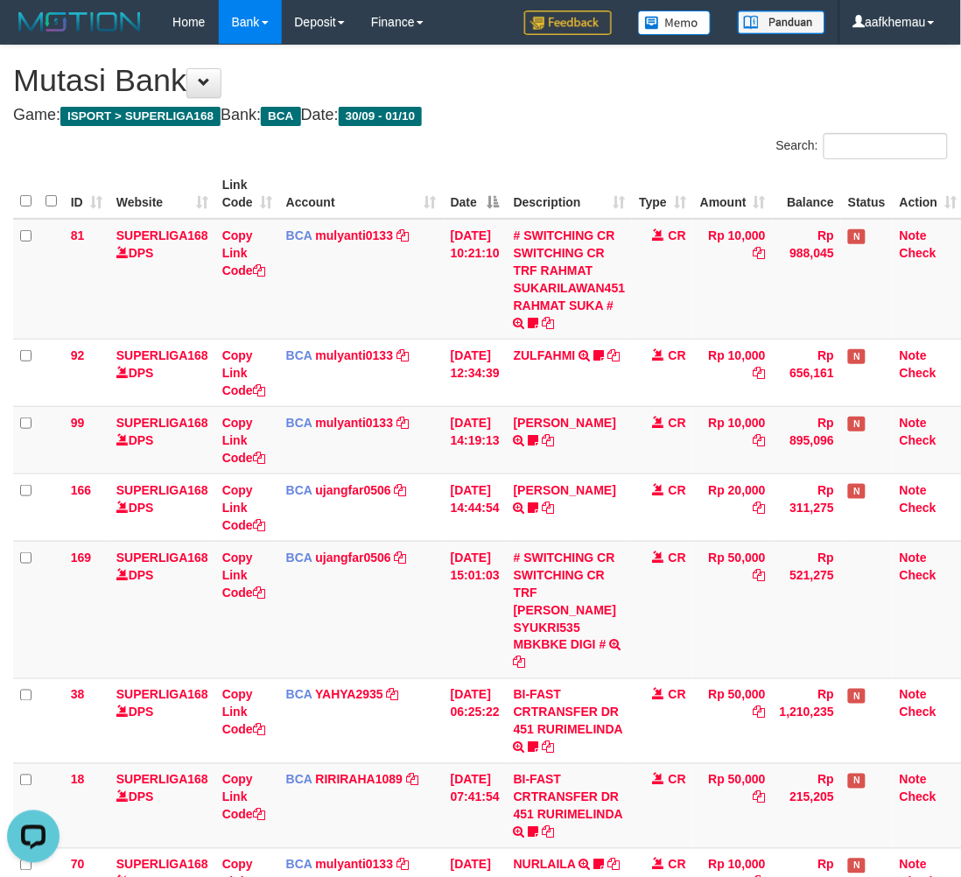
click at [576, 119] on h4 "Game: ISPORT > SUPERLIGA168 Bank: BCA Date: 30/09 - 01/10" at bounding box center [480, 116] width 935 height 18
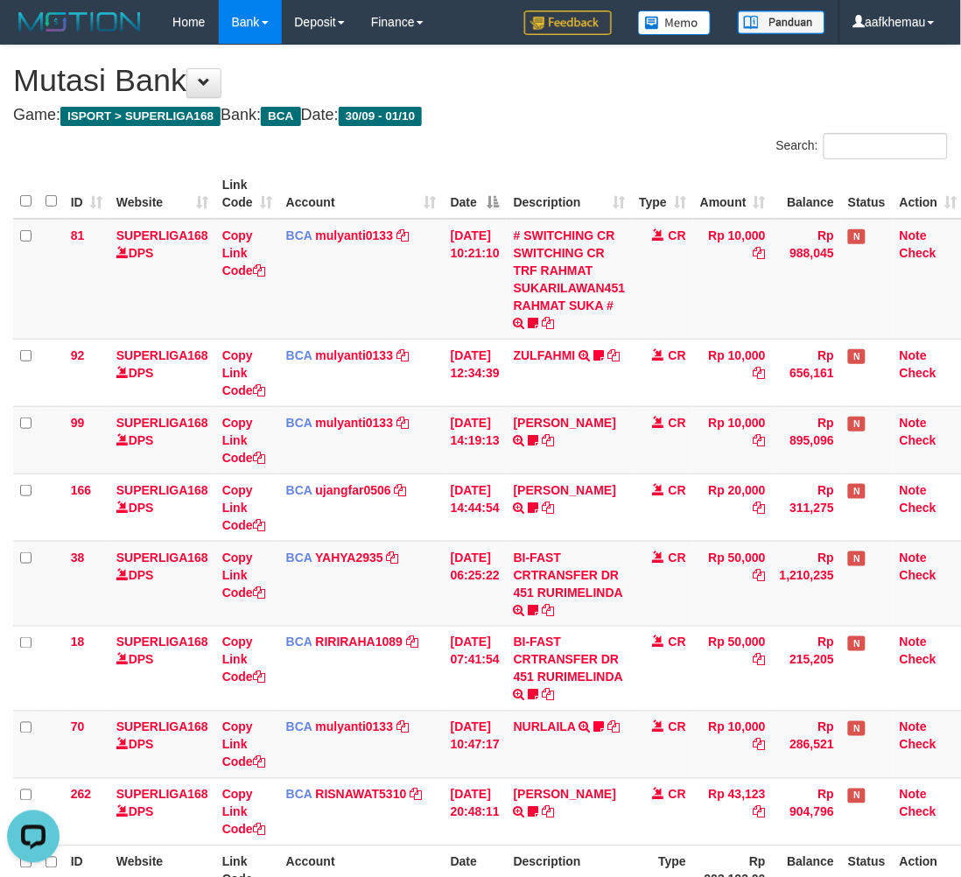
click at [655, 109] on h4 "Game: ISPORT > SUPERLIGA168 Bank: BCA Date: 30/09 - 01/10" at bounding box center [480, 116] width 935 height 18
click at [637, 136] on div "Search:" at bounding box center [721, 148] width 454 height 31
click at [659, 123] on h4 "Game: ISPORT > SUPERLIGA168 Bank: BCA Date: 30/09 - 01/10" at bounding box center [480, 116] width 935 height 18
